Goal: Information Seeking & Learning: Learn about a topic

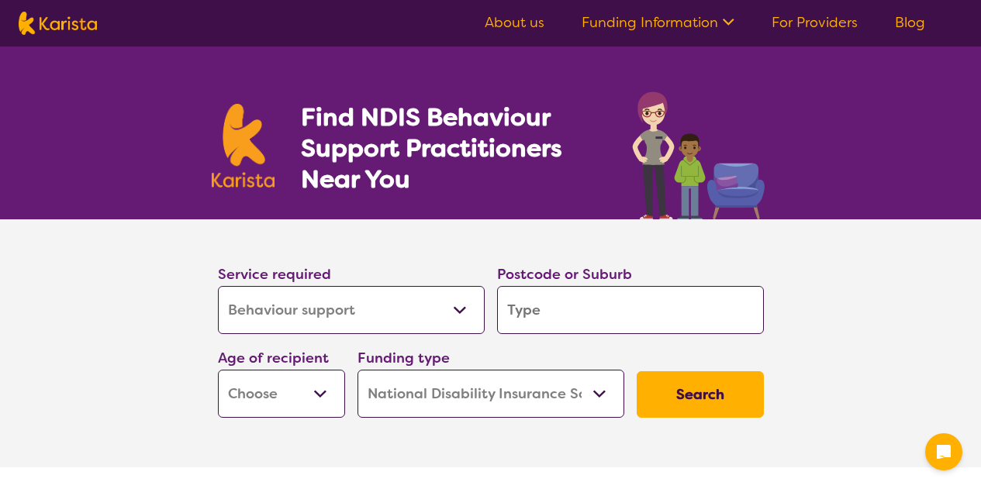
select select "Behaviour support"
select select "NDIS"
select select "Behaviour support"
select select "NDIS"
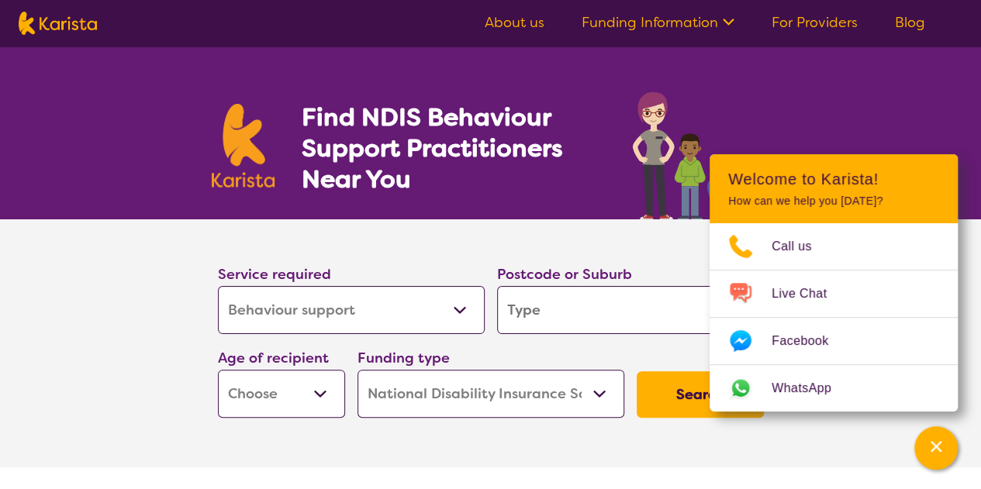
click at [459, 248] on section "Service required Allied Health Assistant Assessment ([MEDICAL_DATA] or [MEDICAL…" at bounding box center [491, 321] width 596 height 205
click at [546, 316] on input "search" at bounding box center [630, 310] width 267 height 48
type input "2"
type input "21"
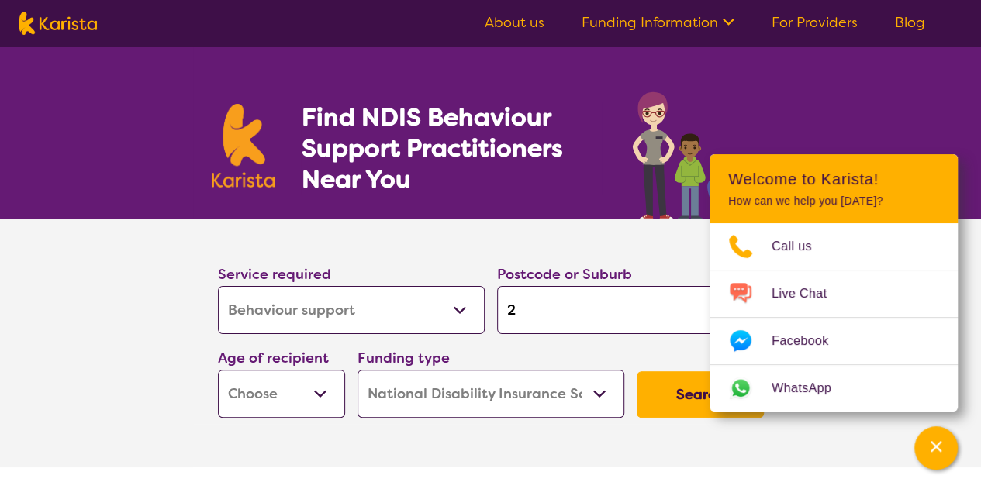
type input "21"
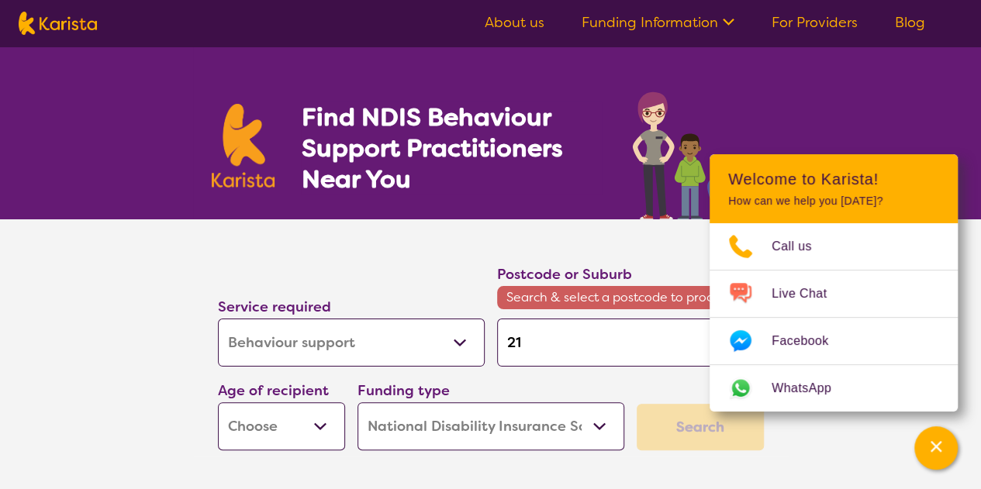
type input "216"
type input "2166"
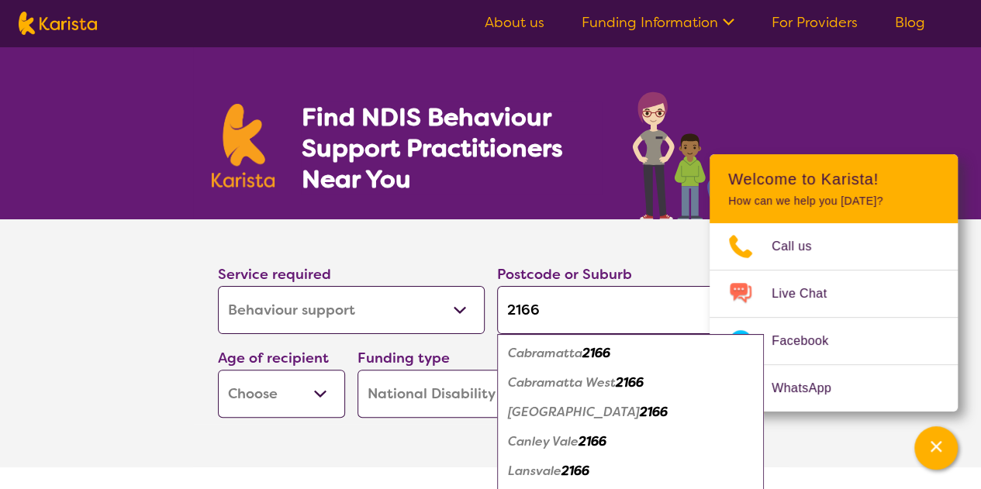
type input "2166"
click at [637, 371] on button "Search" at bounding box center [700, 394] width 127 height 47
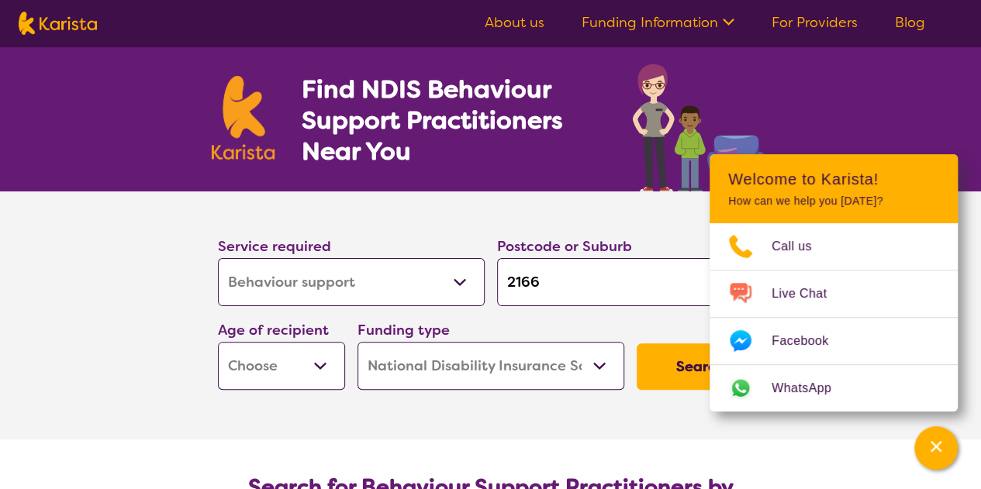
scroll to position [122, 0]
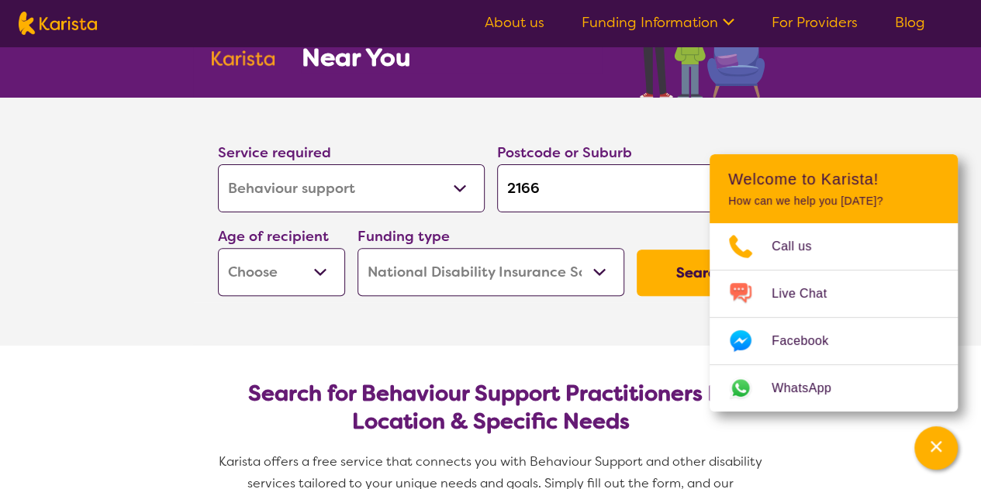
click at [594, 178] on input "2166" at bounding box center [630, 188] width 267 height 48
click at [679, 280] on button "Search" at bounding box center [700, 273] width 127 height 47
click at [250, 281] on select "Early Childhood - 0 to 9 Child - 10 to 11 Adolescent - 12 to 17 Adult - 18 to 6…" at bounding box center [281, 272] width 127 height 48
select select "CH"
click at [218, 248] on select "Early Childhood - 0 to 9 Child - 10 to 11 Adolescent - 12 to 17 Adult - 18 to 6…" at bounding box center [281, 272] width 127 height 48
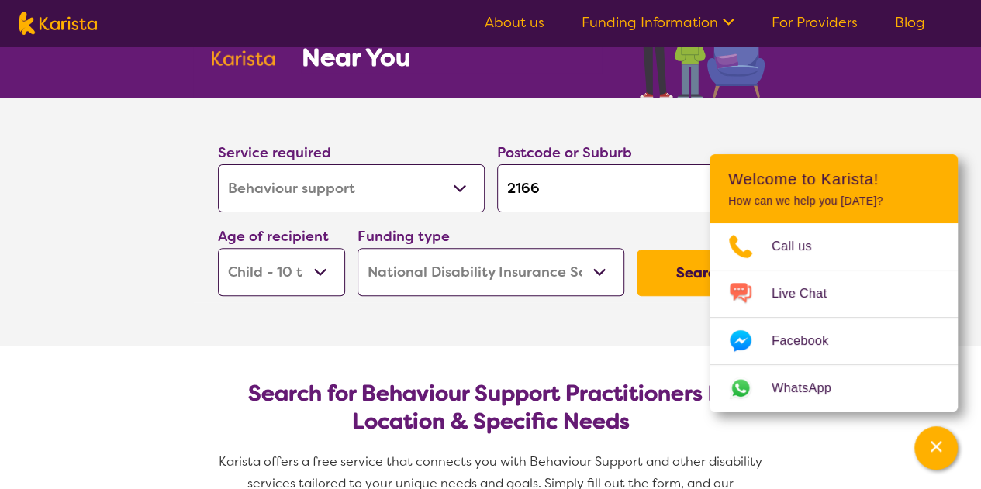
select select "CH"
click at [662, 285] on button "Search" at bounding box center [700, 273] width 127 height 47
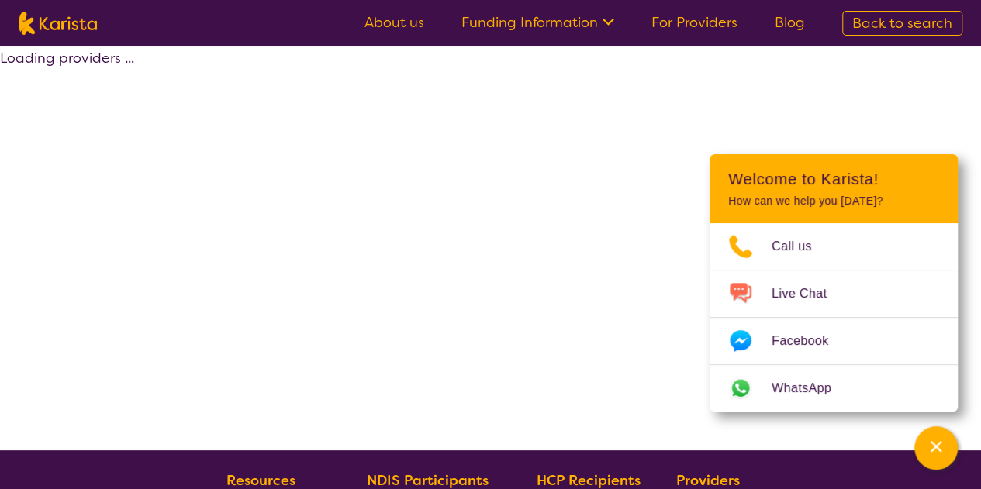
select select "by_score"
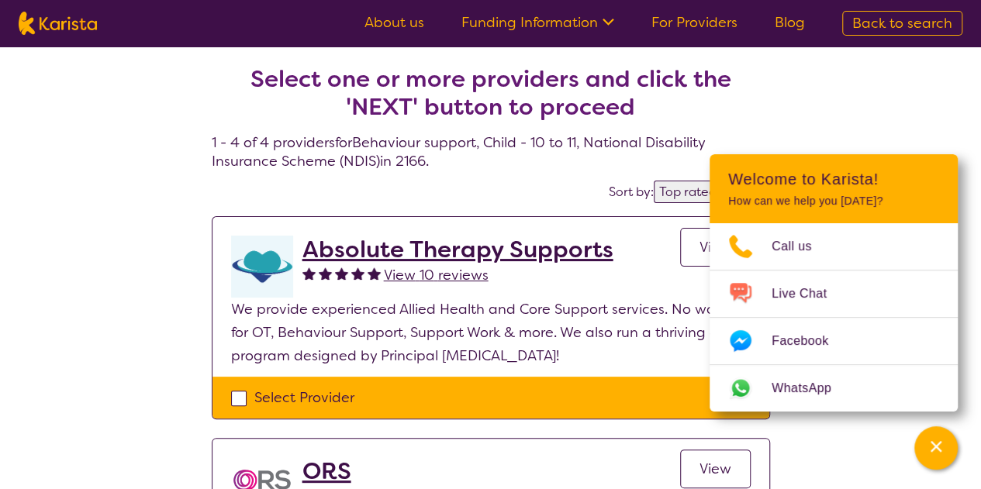
click at [425, 249] on h2 "Absolute Therapy Supports" at bounding box center [457, 250] width 311 height 28
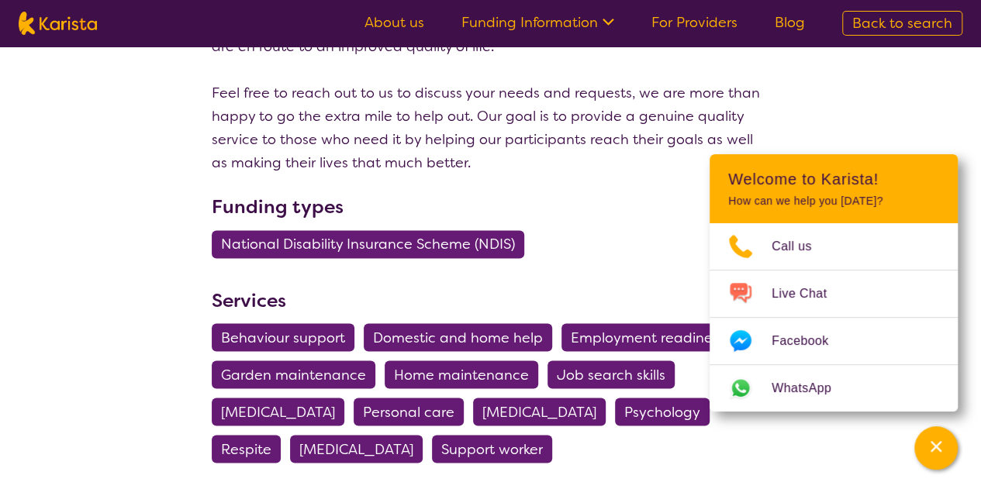
scroll to position [1191, 0]
